Goal: Task Accomplishment & Management: Manage account settings

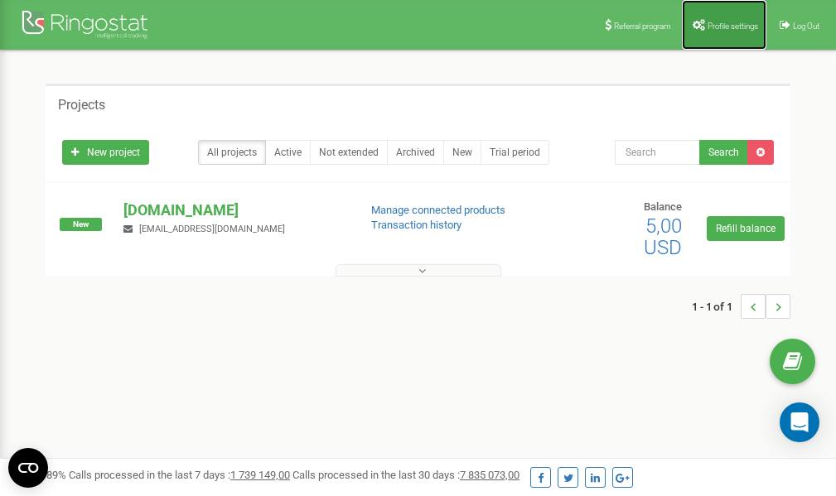
click at [726, 23] on span "Profile settings" at bounding box center [732, 26] width 51 height 9
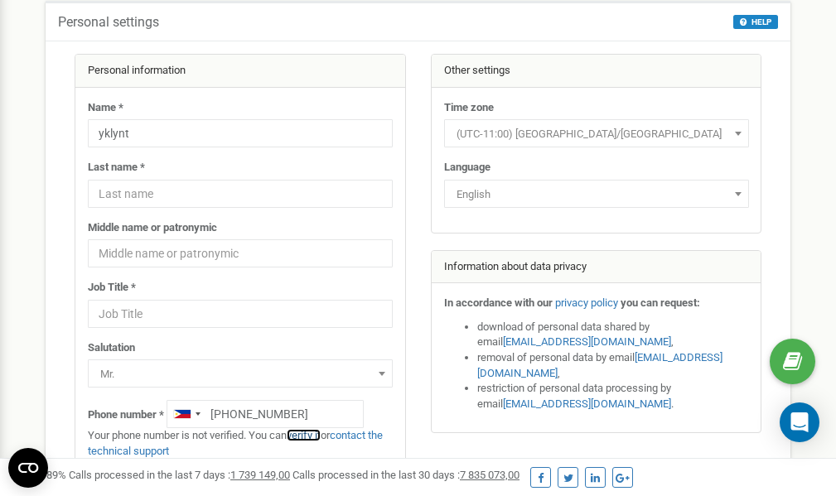
click at [311, 437] on link "verify it" at bounding box center [304, 435] width 34 height 12
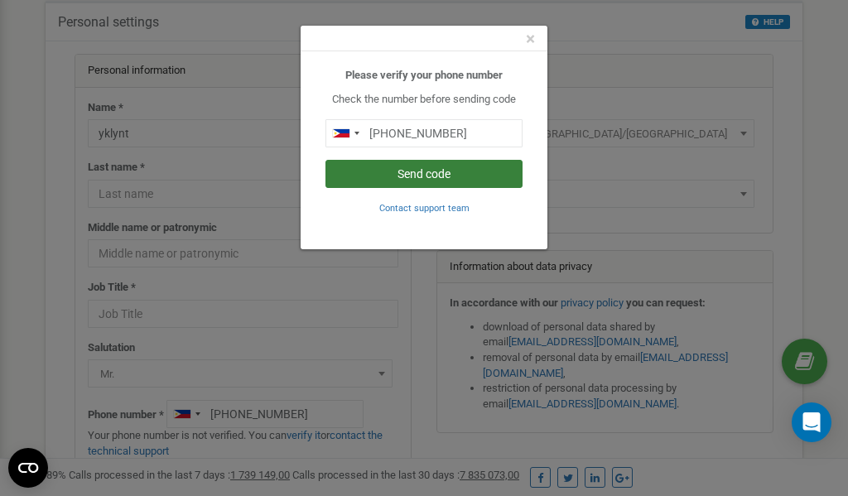
click at [408, 174] on button "Send code" at bounding box center [424, 174] width 197 height 28
